Goal: Task Accomplishment & Management: Use online tool/utility

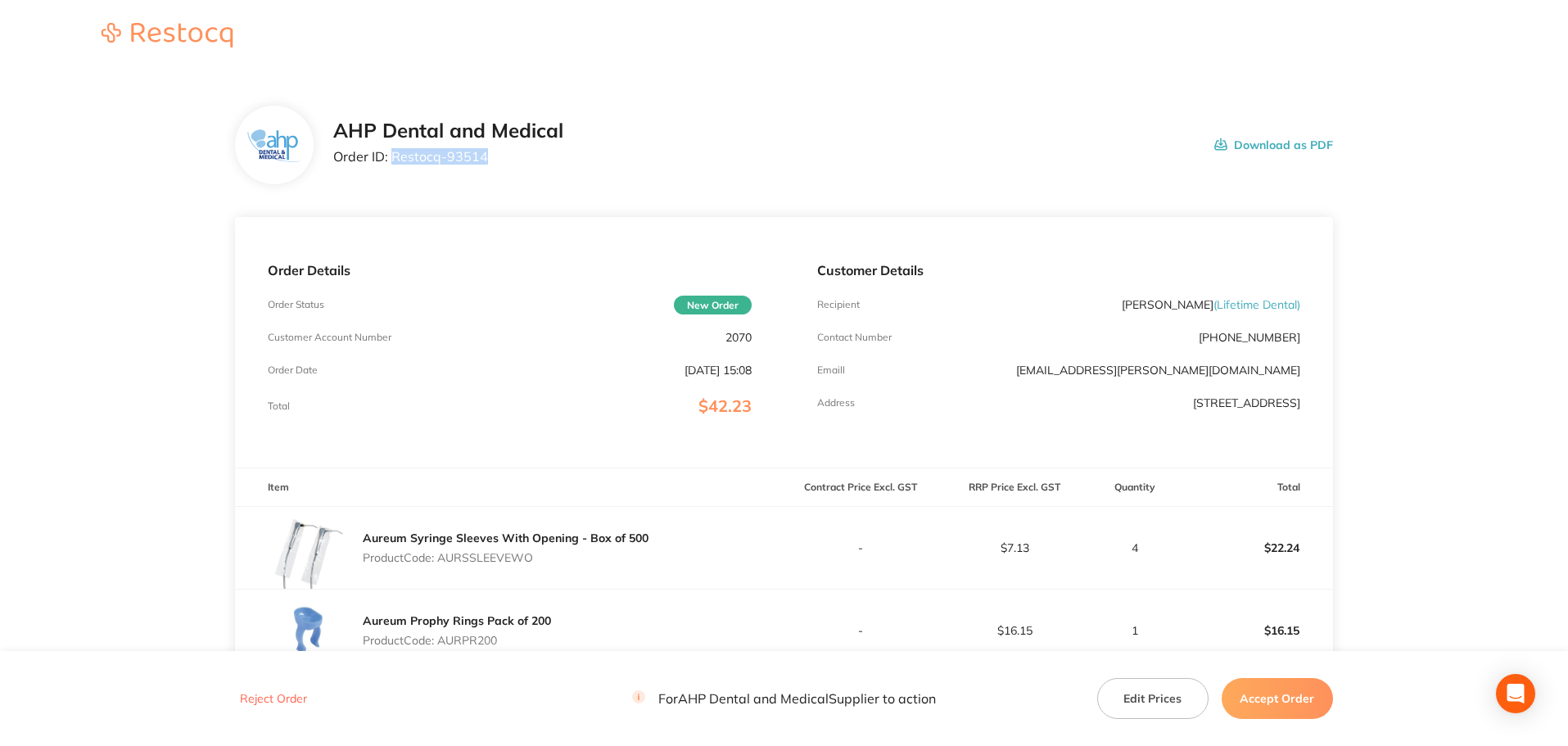
drag, startPoint x: 475, startPoint y: 153, endPoint x: 392, endPoint y: 159, distance: 83.2
click at [392, 159] on p "Order ID: Restocq- 93514" at bounding box center [448, 156] width 230 height 15
copy p "Restocq- 93514"
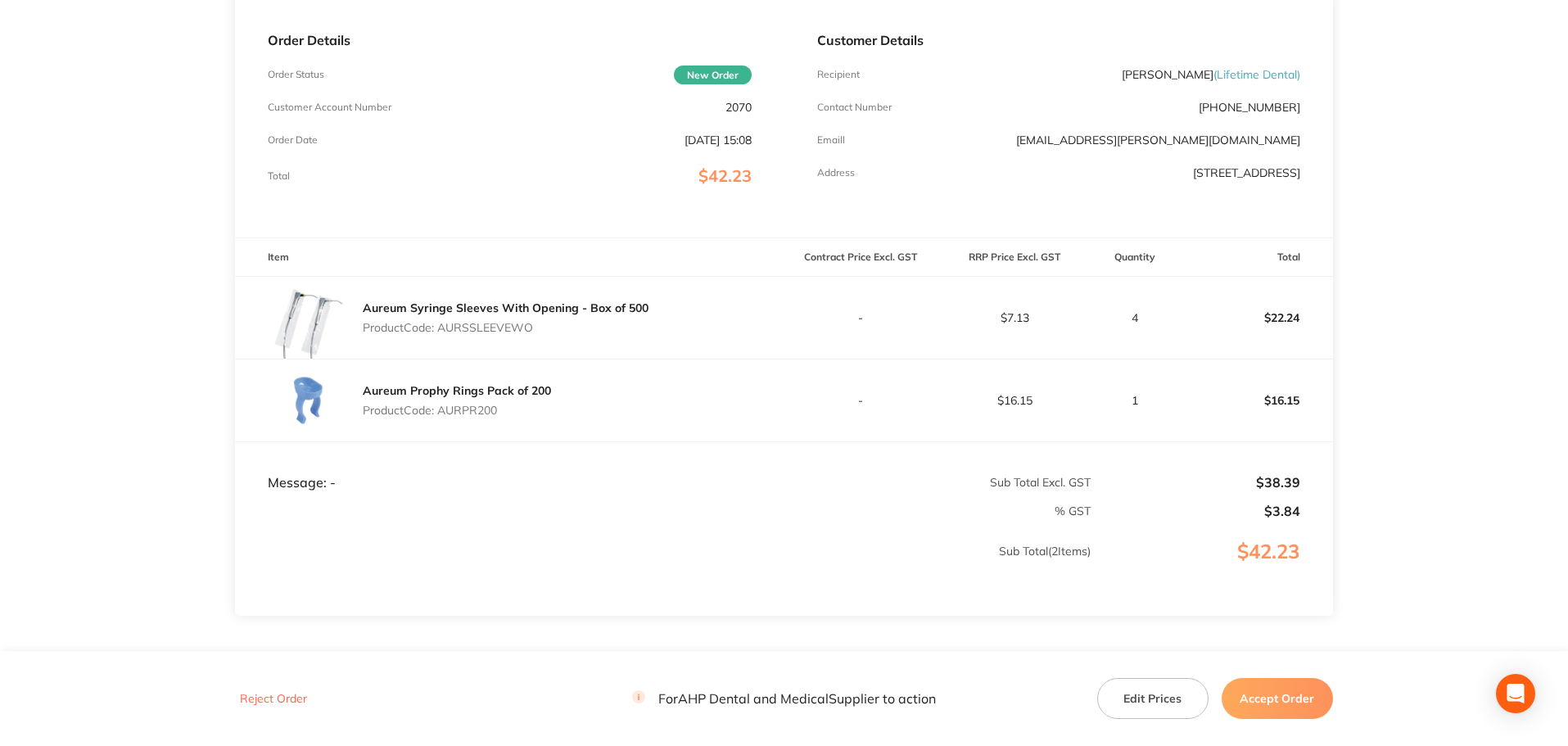
scroll to position [246, 0]
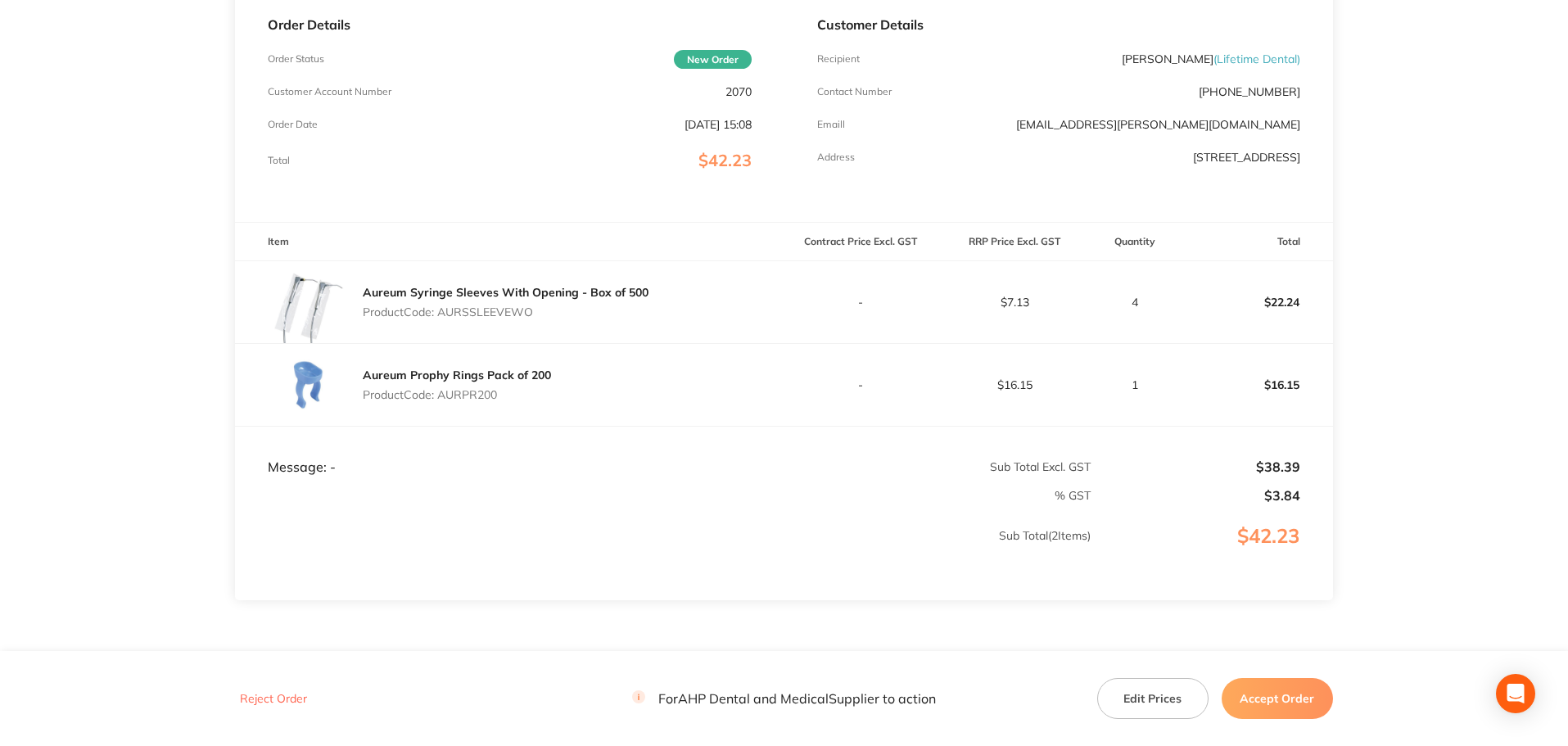
click at [1236, 691] on button "Accept Order" at bounding box center [1277, 699] width 112 height 41
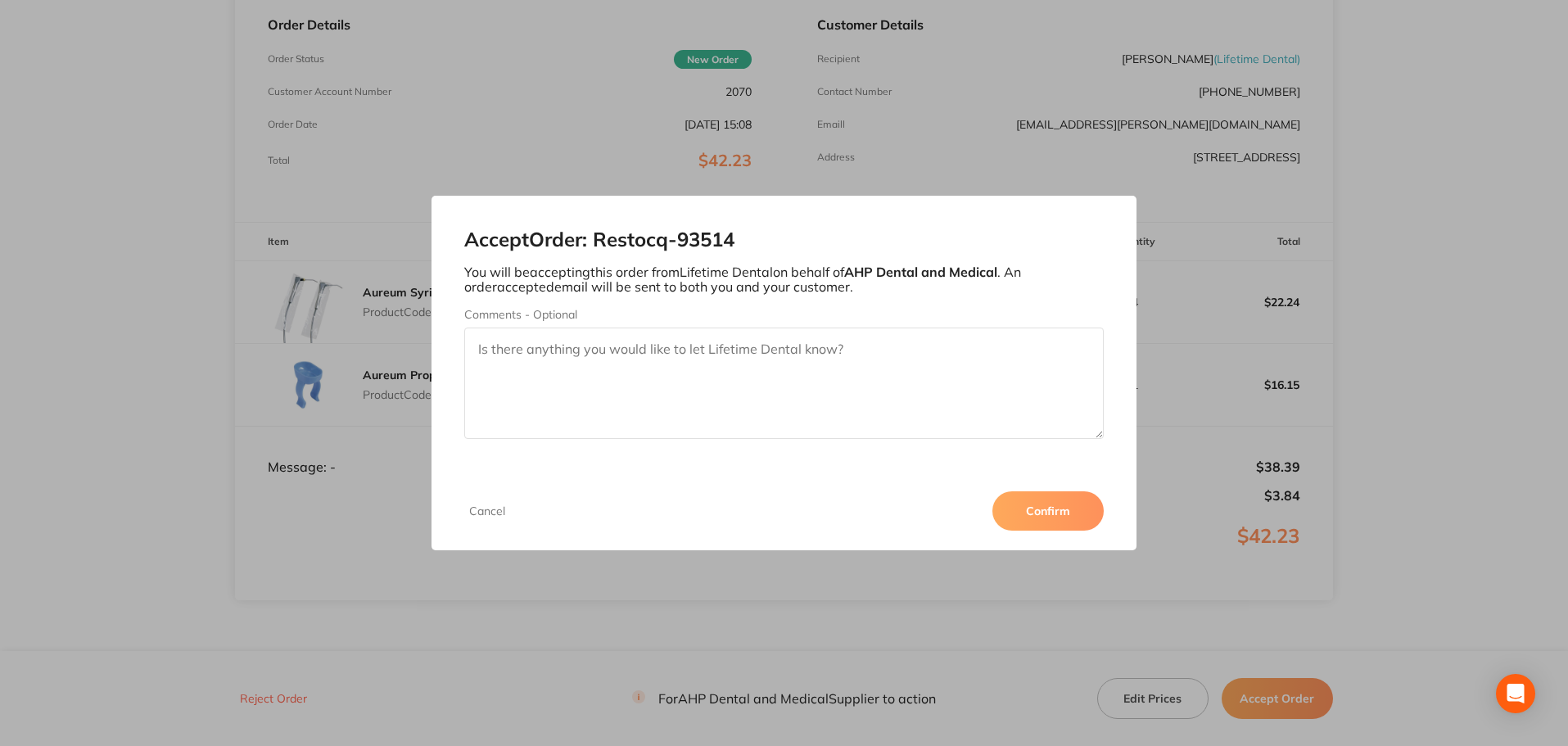
click at [1010, 509] on button "Confirm" at bounding box center [1048, 511] width 112 height 40
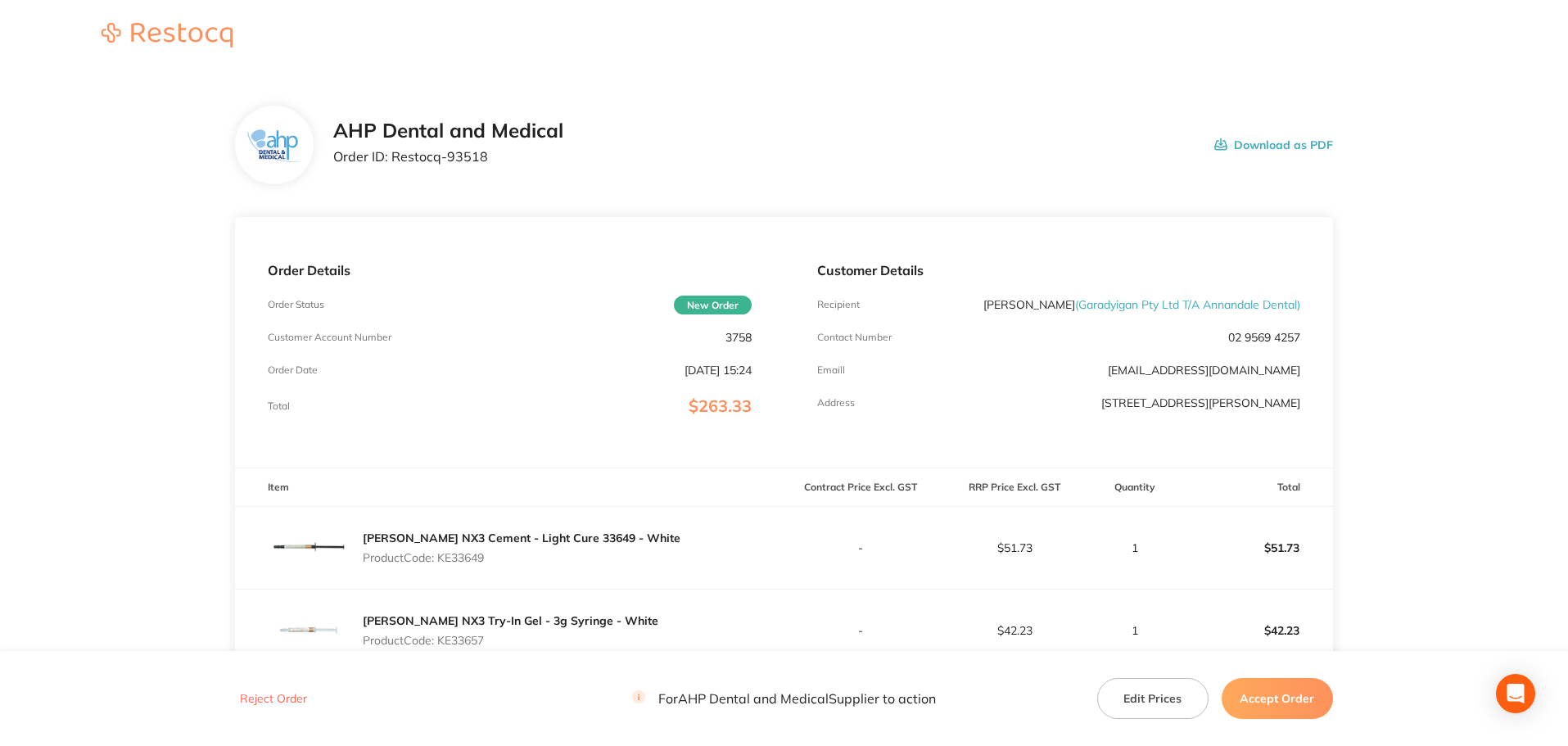
drag, startPoint x: 527, startPoint y: 160, endPoint x: 489, endPoint y: 160, distance: 38.0
click at [524, 160] on p "Order ID: Restocq- 93518" at bounding box center [448, 156] width 230 height 15
drag, startPoint x: 477, startPoint y: 160, endPoint x: 393, endPoint y: 160, distance: 84.0
click at [393, 160] on p "Order ID: Restocq- 93518" at bounding box center [448, 156] width 230 height 15
copy p "Restocq- 93518"
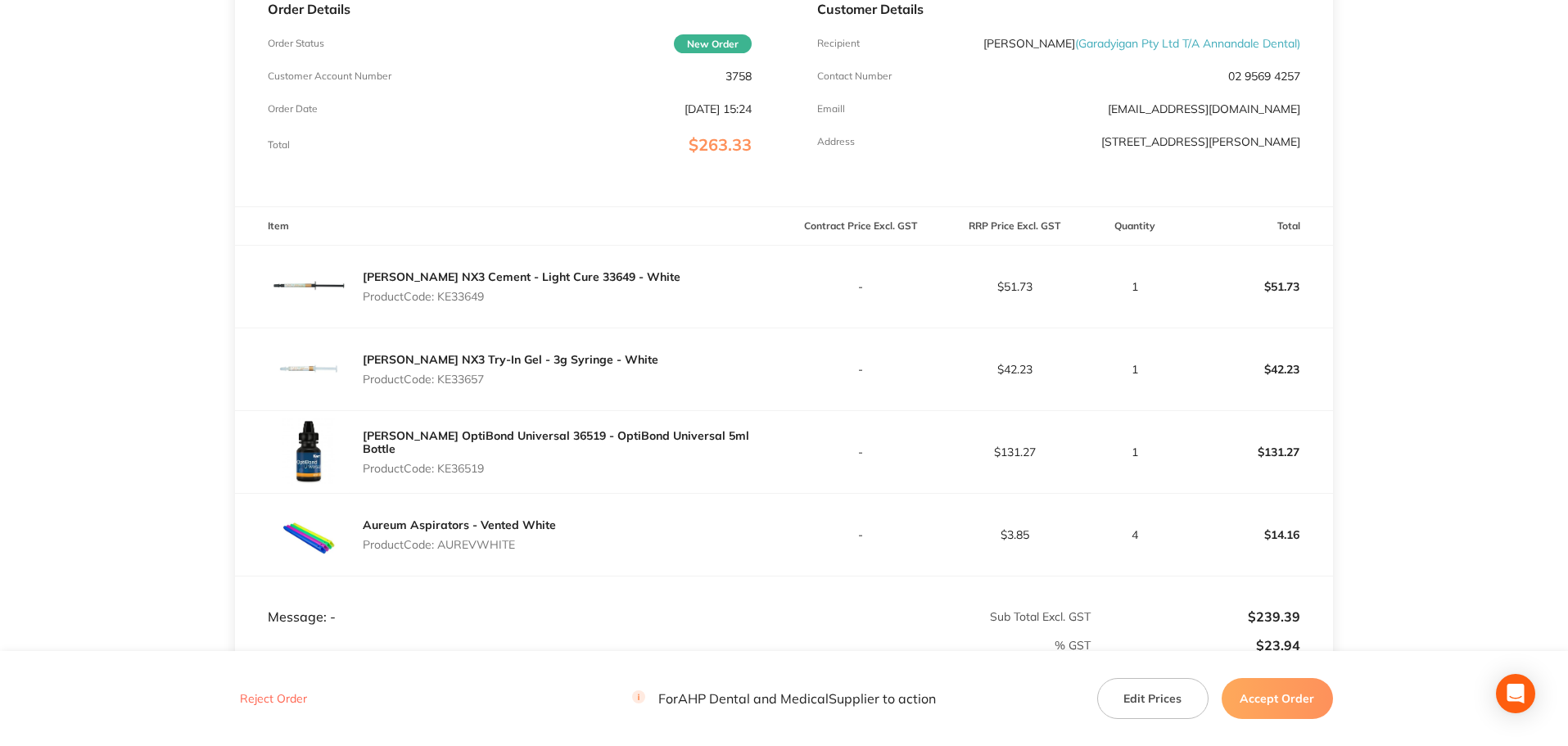
scroll to position [328, 0]
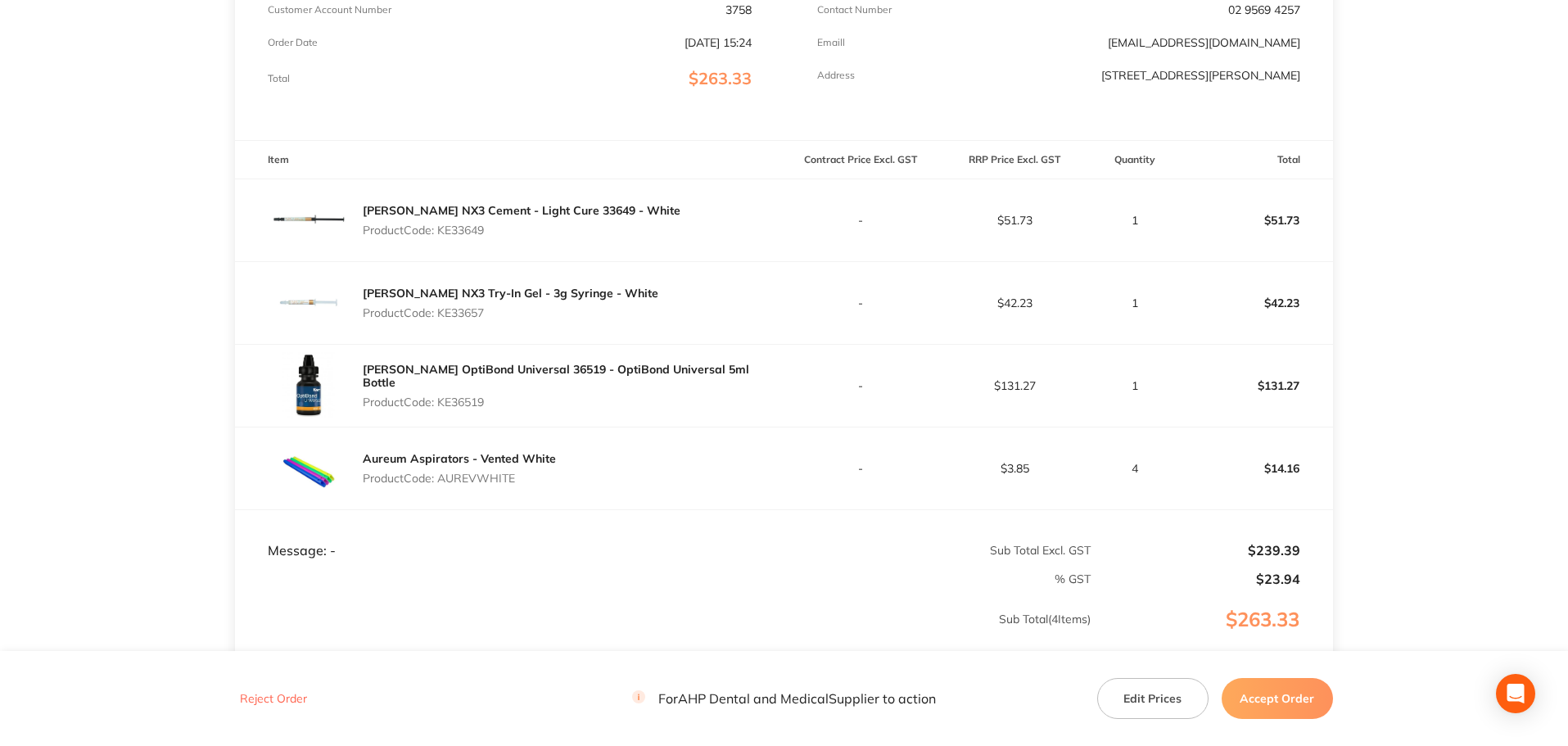
drag, startPoint x: 1312, startPoint y: 692, endPoint x: 1285, endPoint y: 641, distance: 57.7
click at [1312, 692] on button "Accept Order" at bounding box center [1277, 699] width 112 height 41
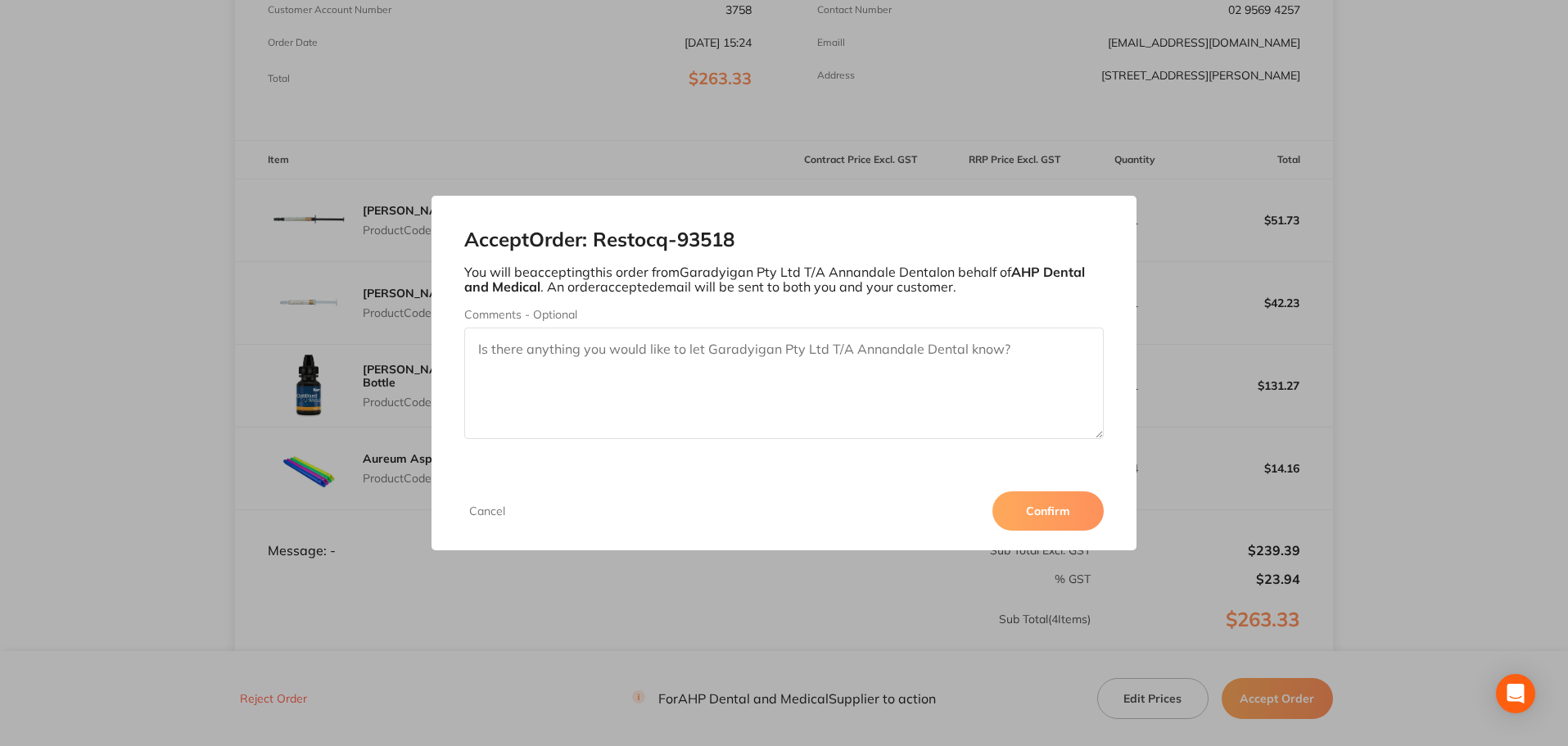
click at [1058, 509] on button "Confirm" at bounding box center [1048, 511] width 112 height 40
